Goal: Transaction & Acquisition: Purchase product/service

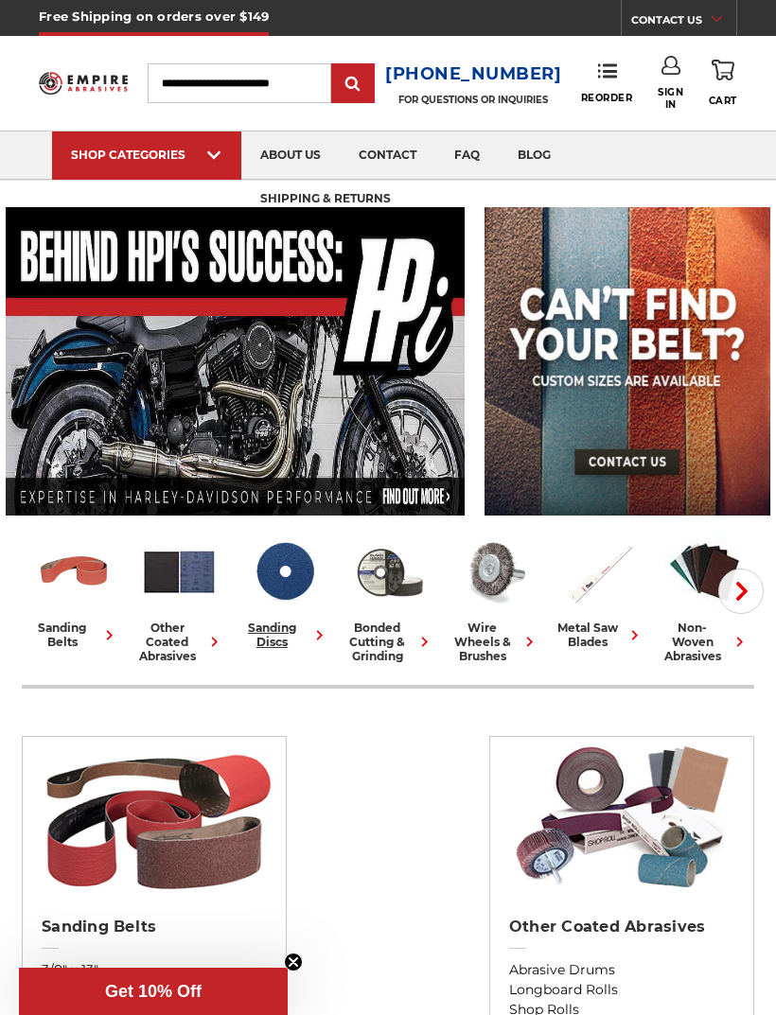
click at [284, 608] on img at bounding box center [284, 572] width 79 height 79
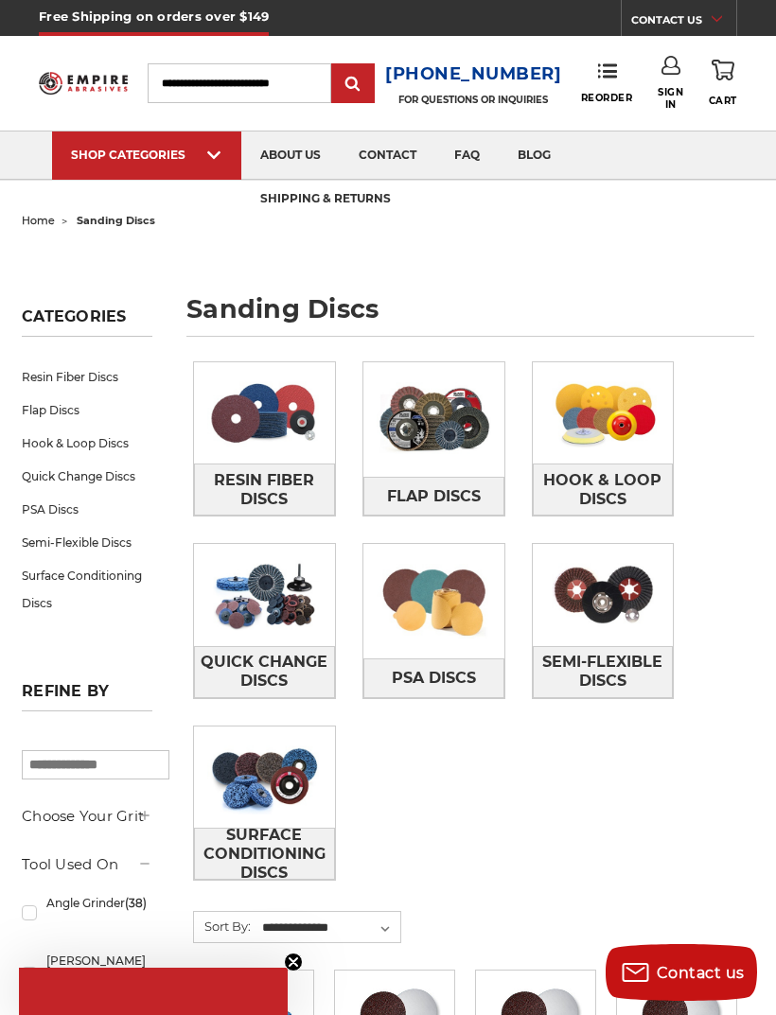
click at [451, 443] on img at bounding box center [433, 419] width 141 height 101
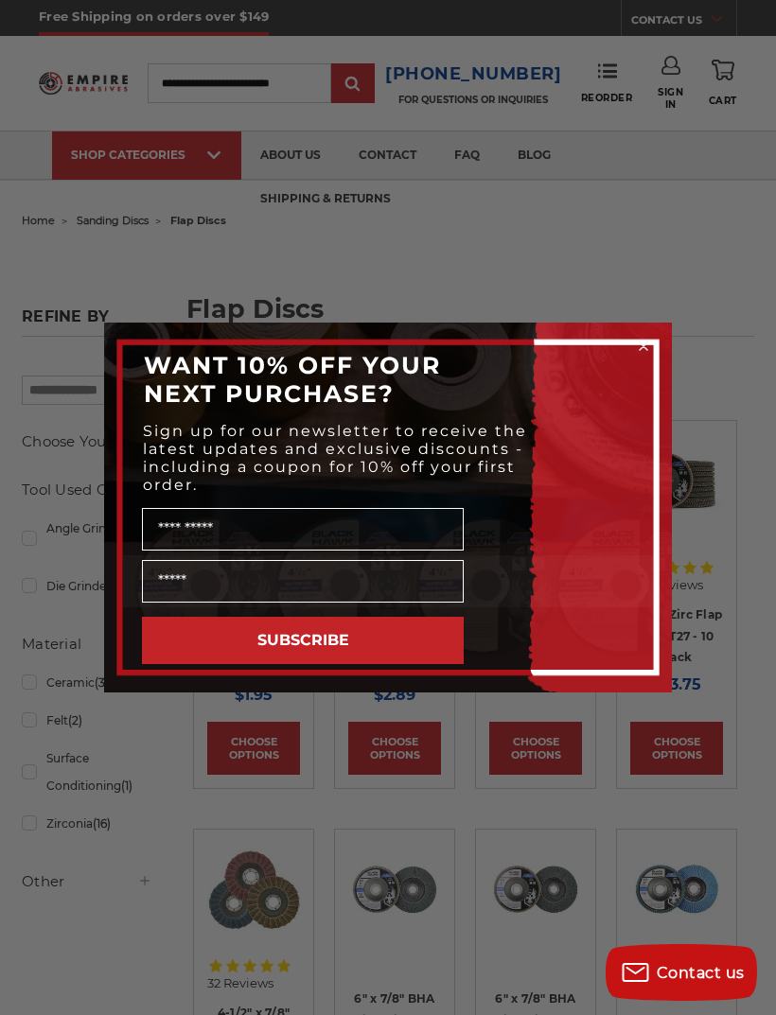
click at [643, 342] on icon "Close dialog" at bounding box center [644, 346] width 8 height 8
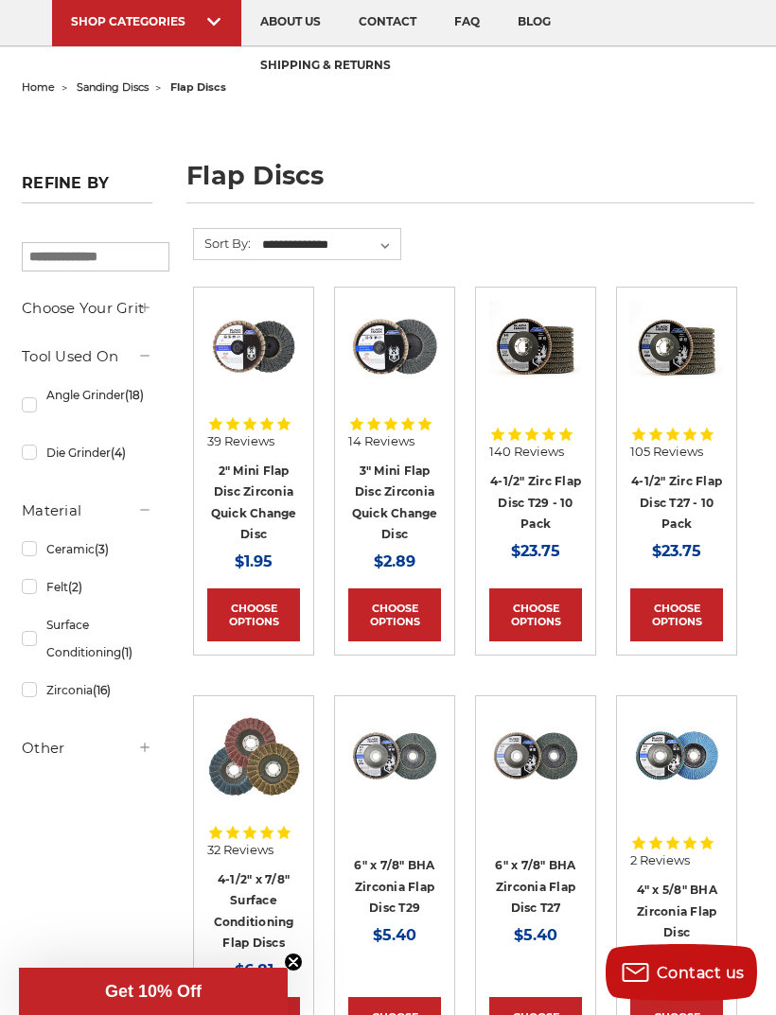
click at [550, 516] on link "4-1/2" Zirc Flap Disc T29 - 10 Pack" at bounding box center [535, 502] width 91 height 57
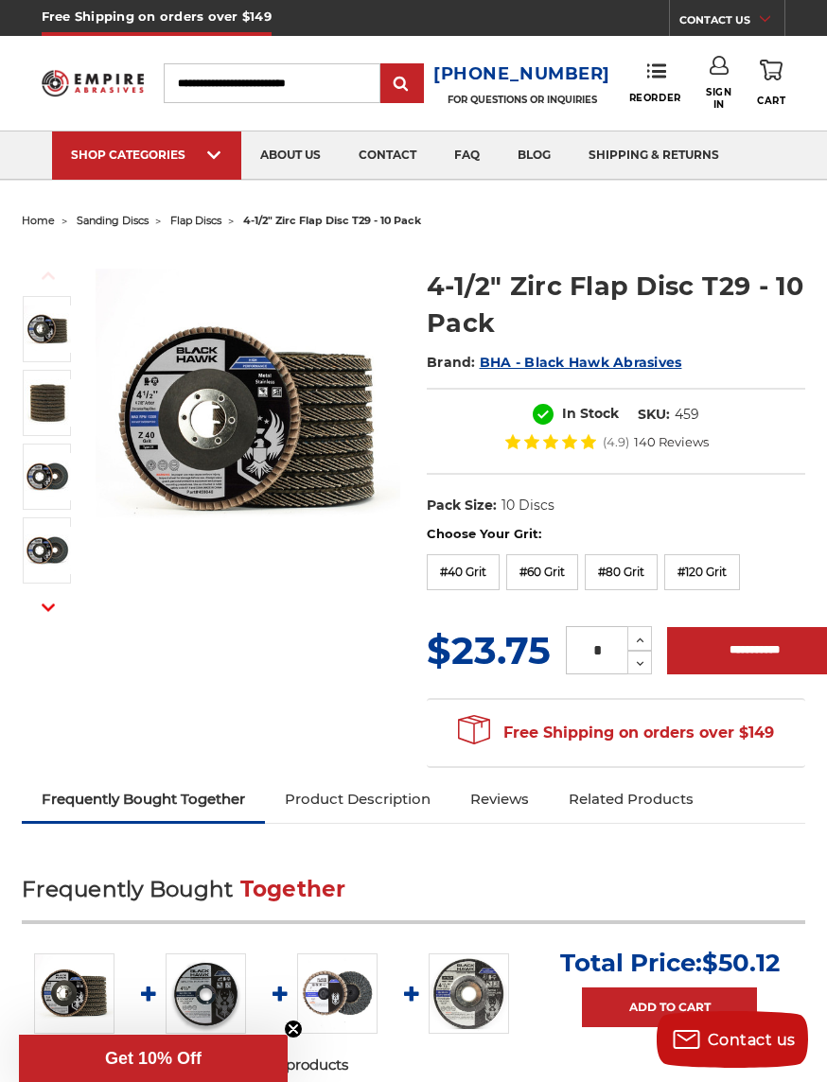
click at [557, 573] on label "#60 Grit" at bounding box center [542, 572] width 72 height 36
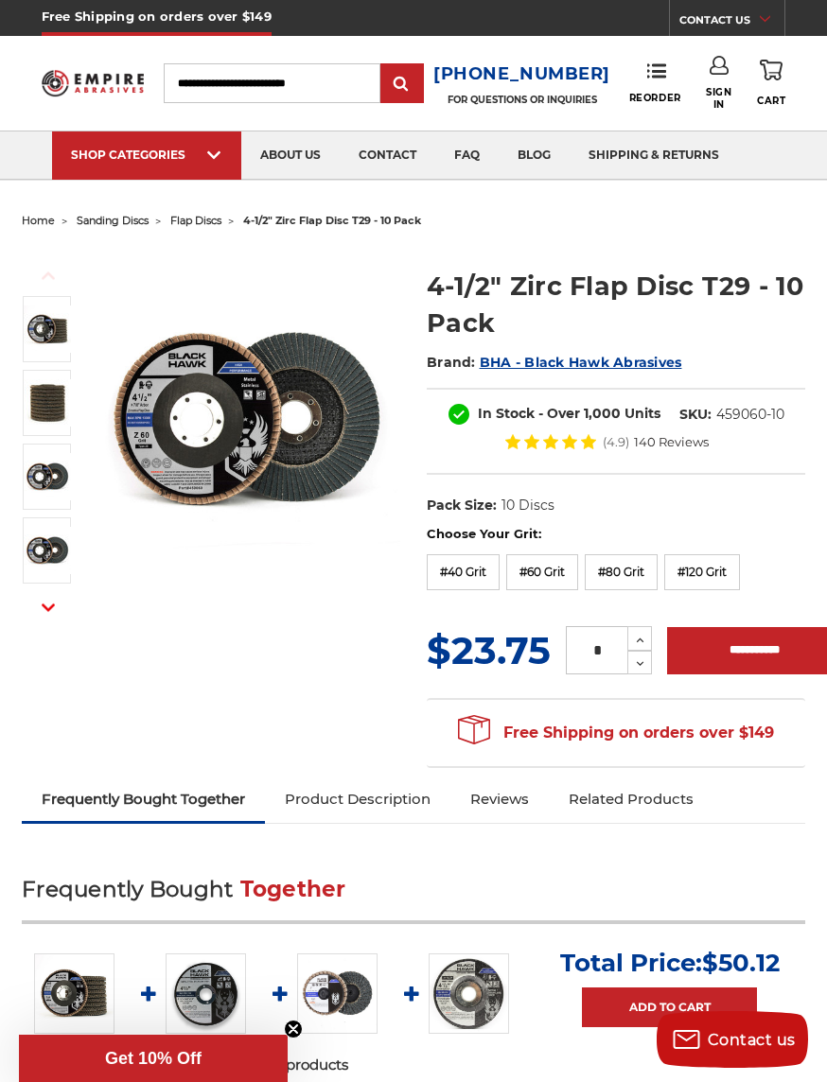
click at [476, 588] on label "#40 Grit" at bounding box center [463, 572] width 73 height 36
click at [632, 581] on label "#80 Grit" at bounding box center [621, 572] width 73 height 36
click at [552, 583] on label "#60 Grit" at bounding box center [542, 572] width 72 height 36
click at [473, 590] on label "#40 Grit" at bounding box center [463, 572] width 73 height 36
click at [550, 578] on label "#60 Grit" at bounding box center [542, 572] width 72 height 36
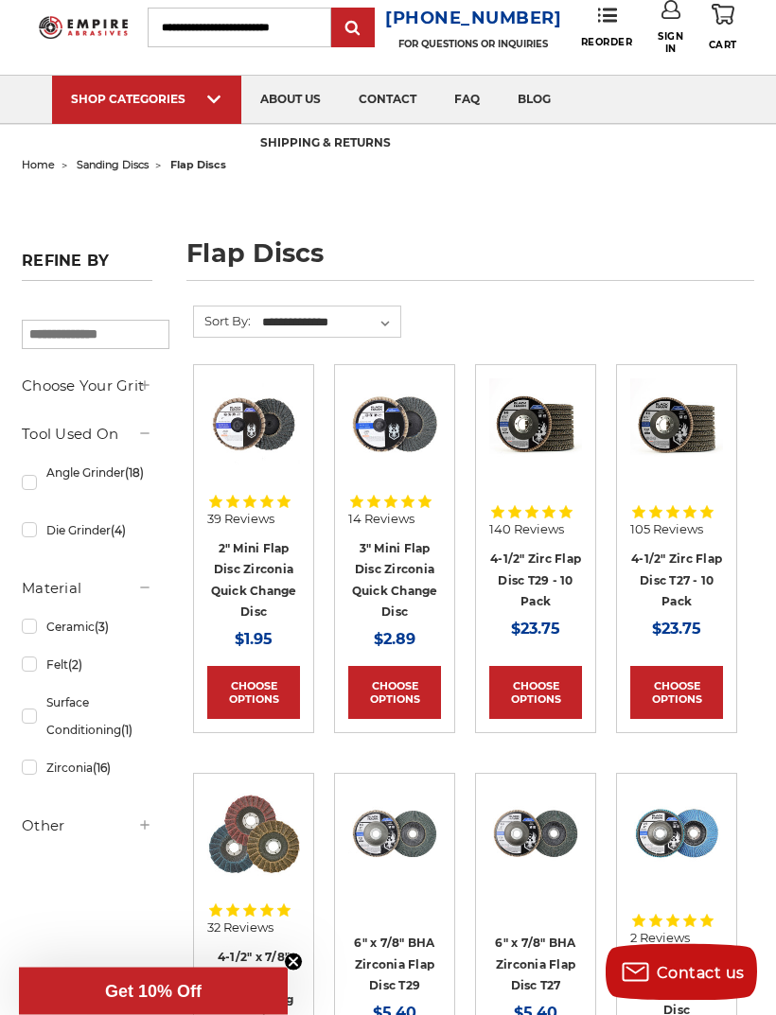
scroll to position [56, 0]
